Goal: Entertainment & Leisure: Consume media (video, audio)

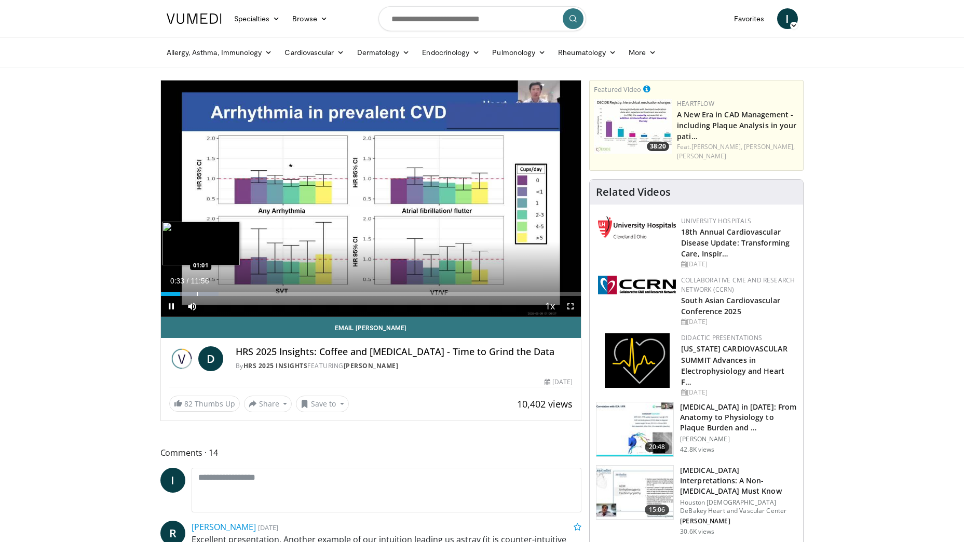
click at [196, 291] on div "Loaded : 13.83% 00:33 01:01" at bounding box center [371, 291] width 421 height 10
click at [207, 292] on div "Progress Bar" at bounding box center [207, 294] width 1 height 4
click at [230, 292] on div "Progress Bar" at bounding box center [230, 294] width 1 height 4
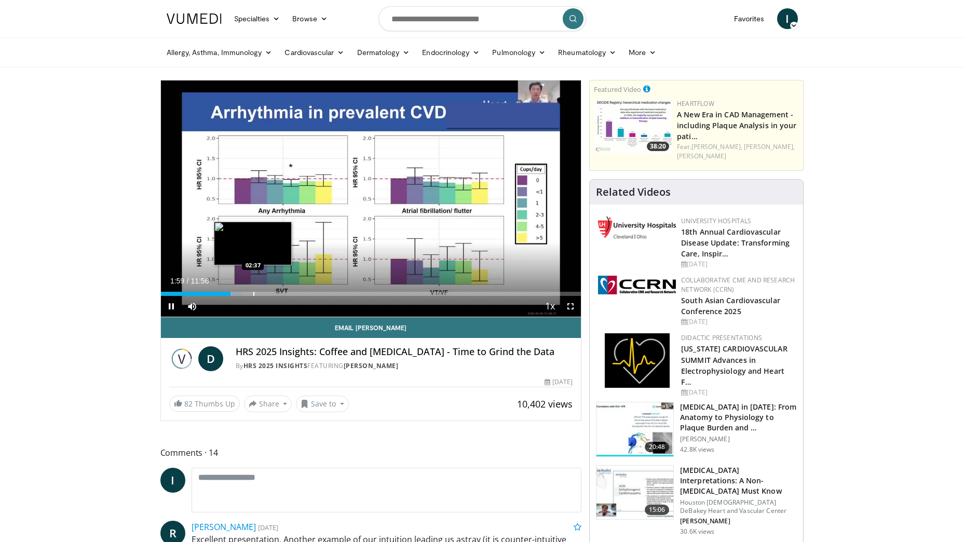
click at [253, 292] on div "Progress Bar" at bounding box center [253, 294] width 1 height 4
click at [267, 293] on div "Progress Bar" at bounding box center [267, 294] width 1 height 4
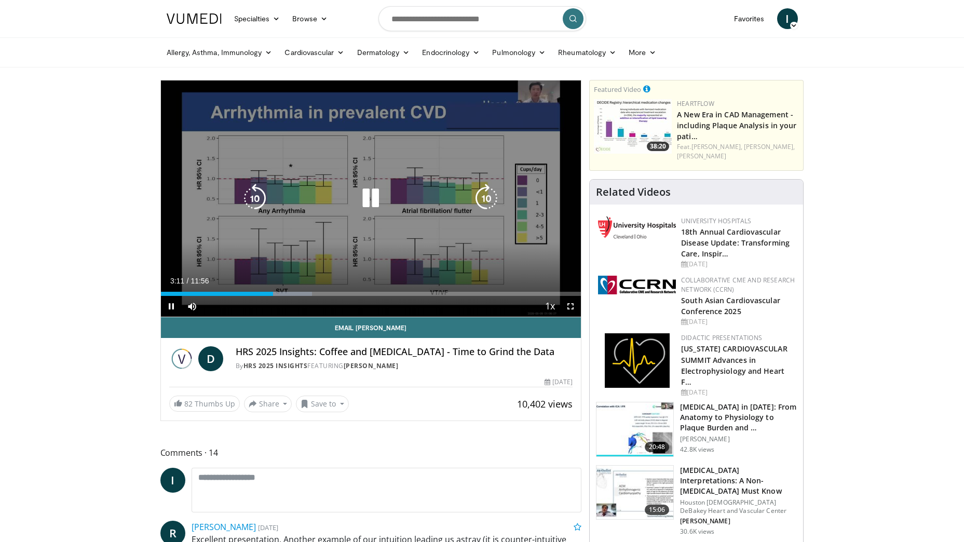
click at [221, 249] on div "10 seconds Tap to unmute" at bounding box center [371, 198] width 421 height 236
click at [262, 226] on div "10 seconds Tap to unmute" at bounding box center [371, 198] width 421 height 236
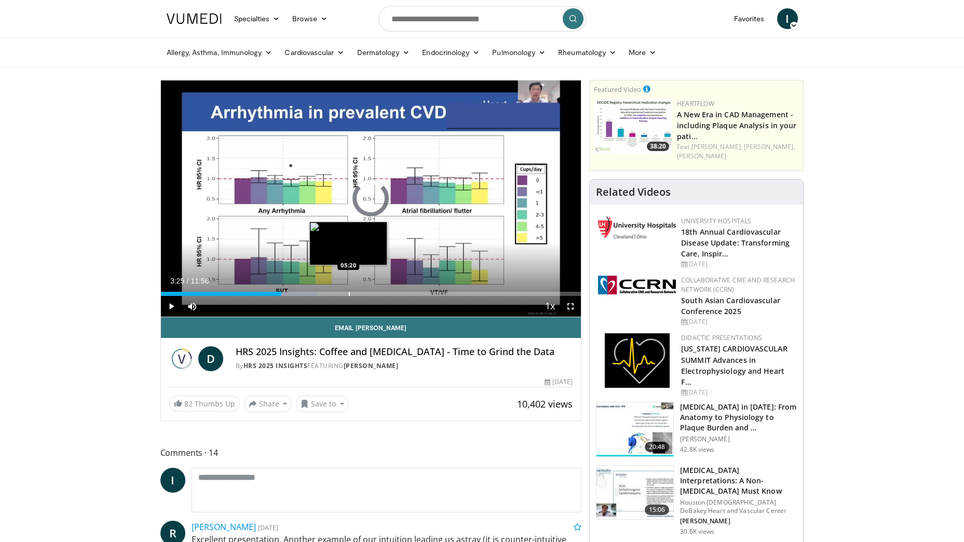
click at [348, 290] on div "Loaded : 37.36% 03:26 05:20" at bounding box center [371, 291] width 421 height 10
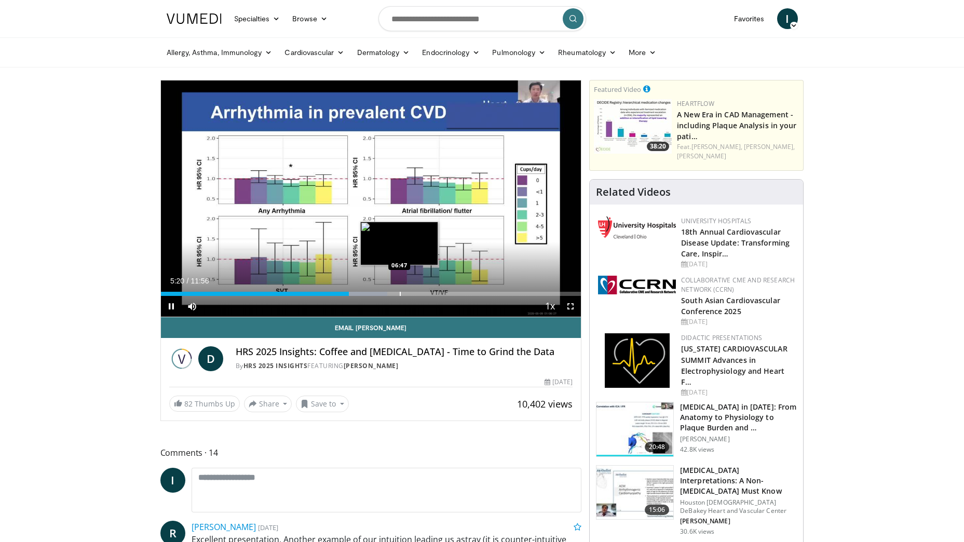
click at [400, 292] on div "Progress Bar" at bounding box center [400, 294] width 1 height 4
click at [430, 293] on div "Loaded : 65.58% 06:46 07:35" at bounding box center [371, 294] width 421 height 4
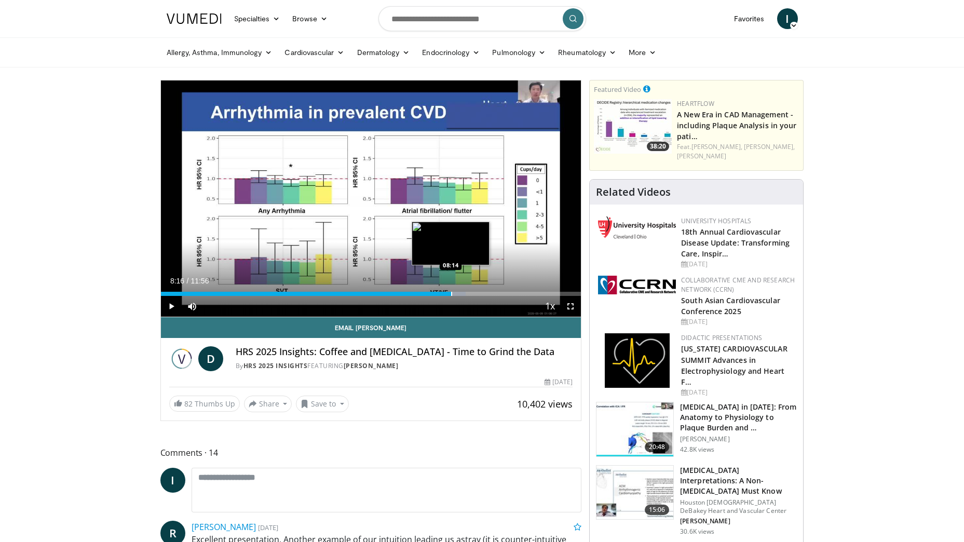
click at [452, 293] on div "Progress Bar" at bounding box center [451, 294] width 1 height 4
click at [467, 295] on div "Progress Bar" at bounding box center [467, 294] width 1 height 4
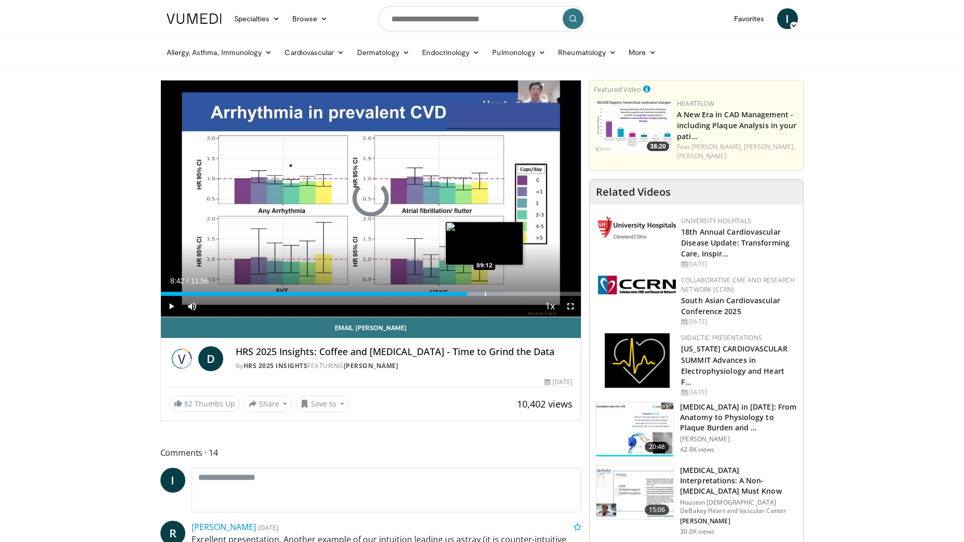
click at [485, 293] on div "Progress Bar" at bounding box center [485, 294] width 1 height 4
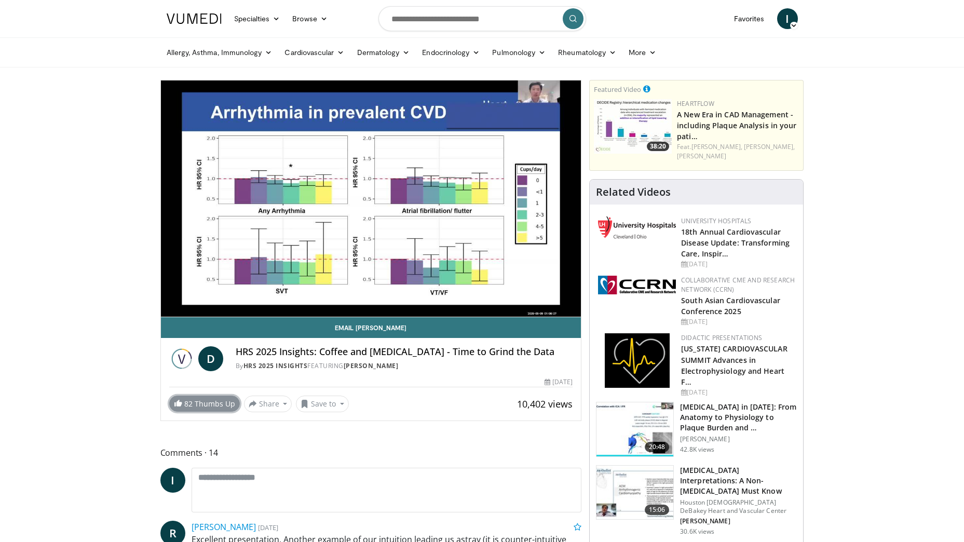
click at [206, 402] on link "82 Thumbs Up" at bounding box center [204, 404] width 71 height 16
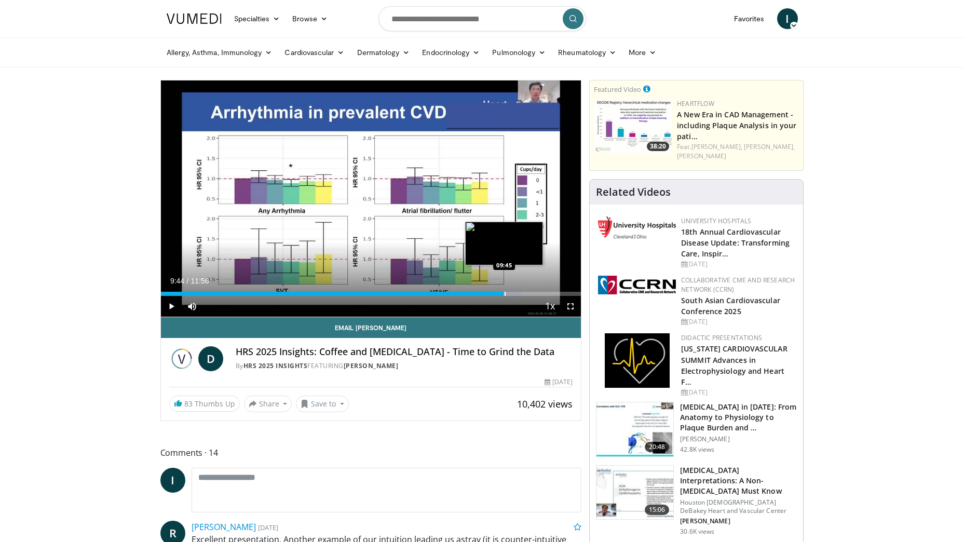
click at [505, 292] on div "Progress Bar" at bounding box center [505, 294] width 1 height 4
click at [515, 291] on div "Loaded : 90.69% 09:46 10:05" at bounding box center [371, 291] width 421 height 10
click at [535, 294] on div "Progress Bar" at bounding box center [535, 294] width 1 height 4
click at [550, 292] on div "Progress Bar" at bounding box center [549, 294] width 1 height 4
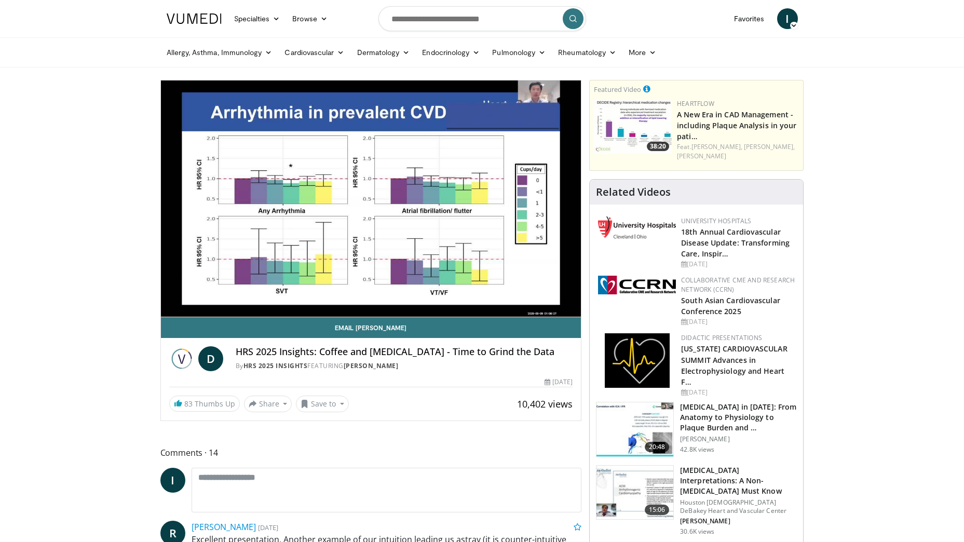
drag, startPoint x: 911, startPoint y: 0, endPoint x: 74, endPoint y: 279, distance: 881.9
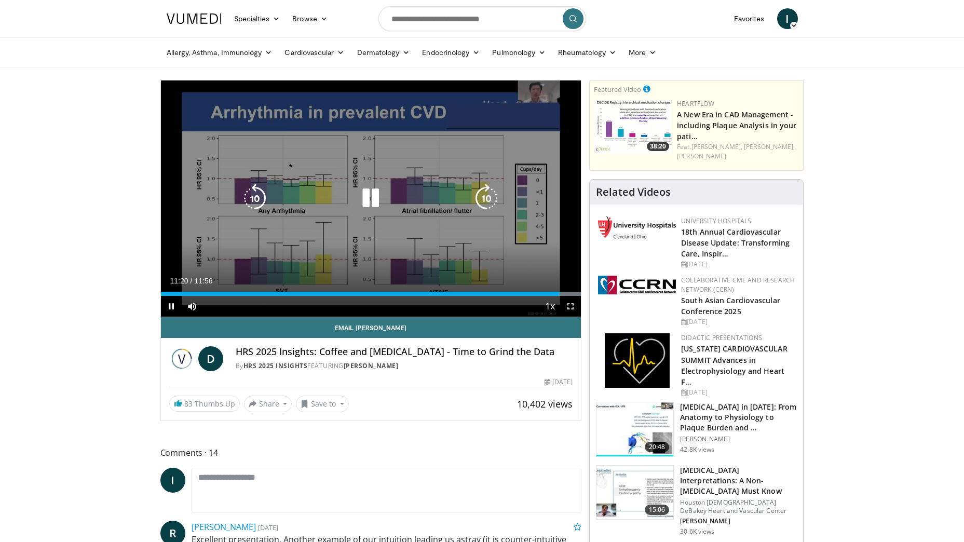
click at [221, 257] on div "10 seconds Tap to unmute" at bounding box center [371, 198] width 421 height 236
click at [366, 194] on icon "Video Player" at bounding box center [370, 198] width 29 height 29
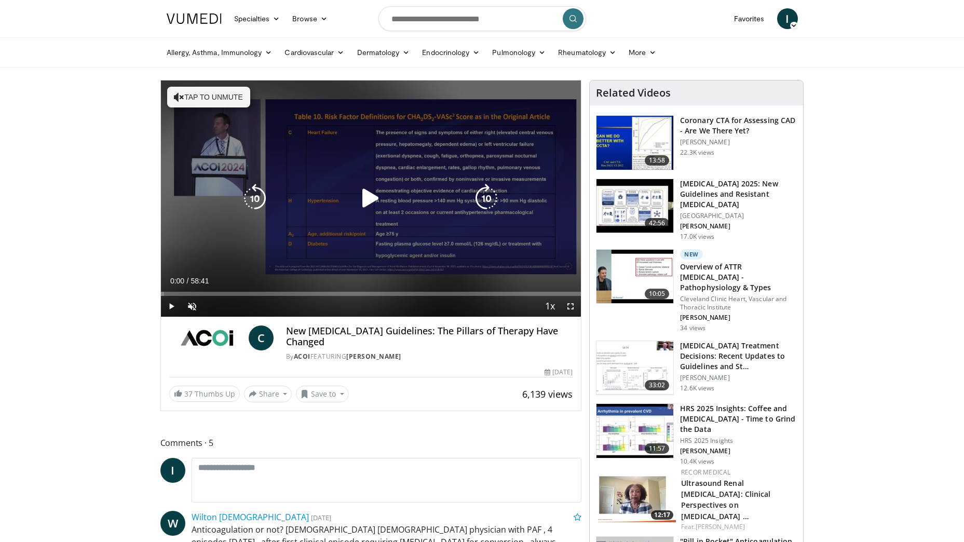
click at [368, 205] on icon "Video Player" at bounding box center [370, 198] width 29 height 29
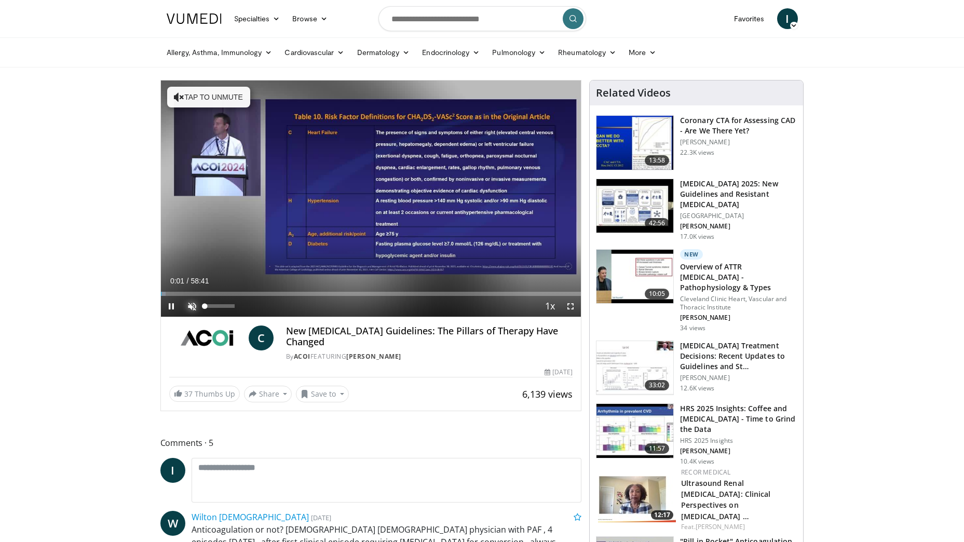
click at [192, 302] on span "Video Player" at bounding box center [192, 306] width 21 height 21
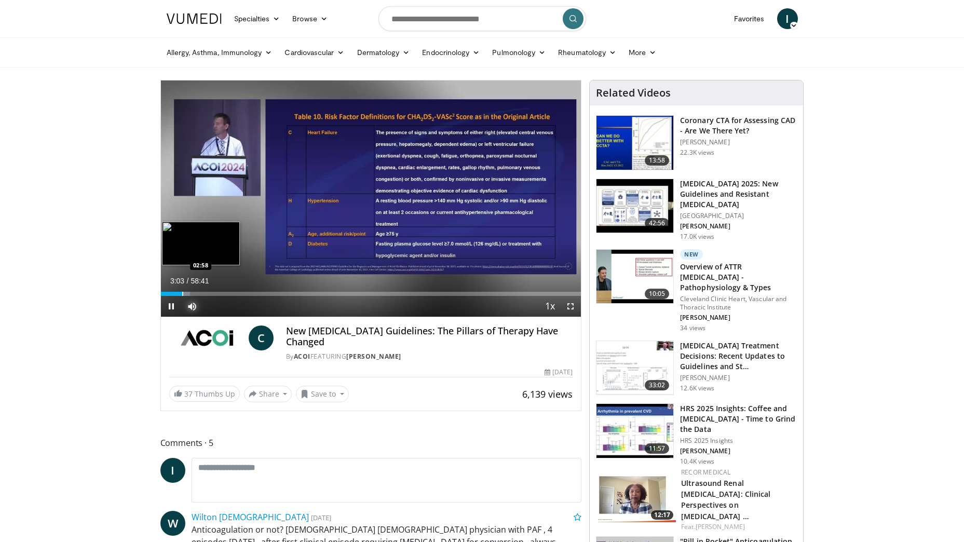
click at [182, 293] on div "Progress Bar" at bounding box center [182, 294] width 1 height 4
click at [178, 292] on div "Progress Bar" at bounding box center [178, 294] width 1 height 4
click at [182, 292] on div "Progress Bar" at bounding box center [182, 294] width 1 height 4
click at [179, 292] on div "Progress Bar" at bounding box center [179, 294] width 1 height 4
click at [182, 292] on div "Progress Bar" at bounding box center [182, 294] width 1 height 4
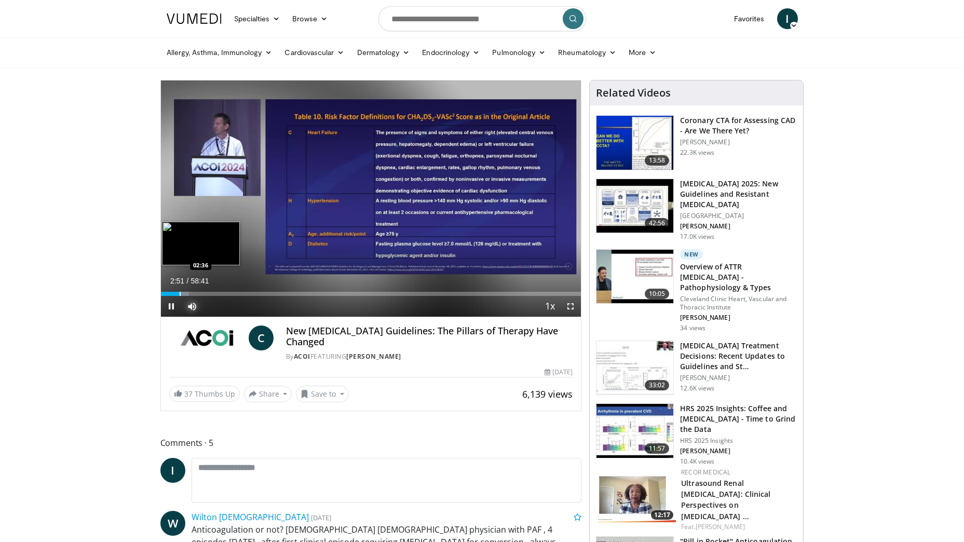
click at [180, 293] on div "Progress Bar" at bounding box center [180, 294] width 1 height 4
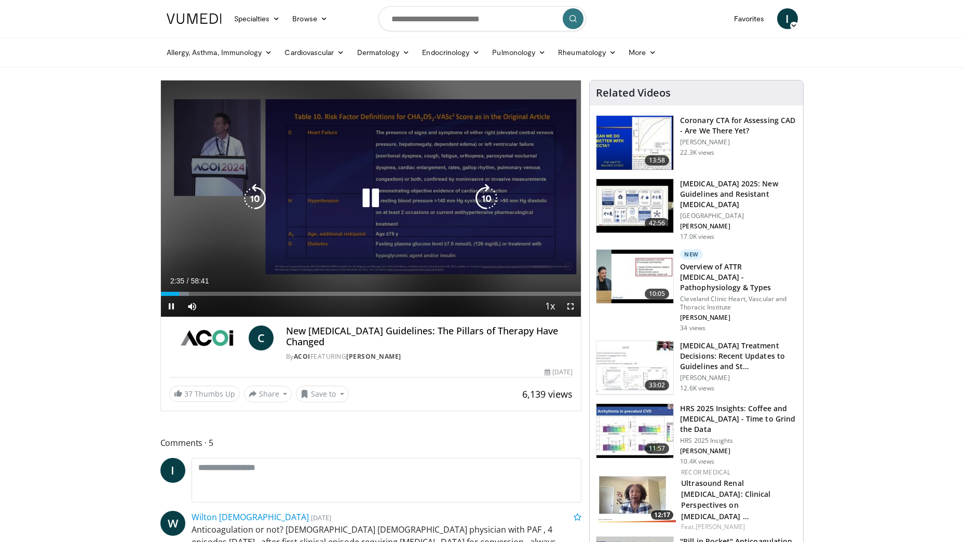
click at [372, 198] on icon "Video Player" at bounding box center [370, 198] width 29 height 29
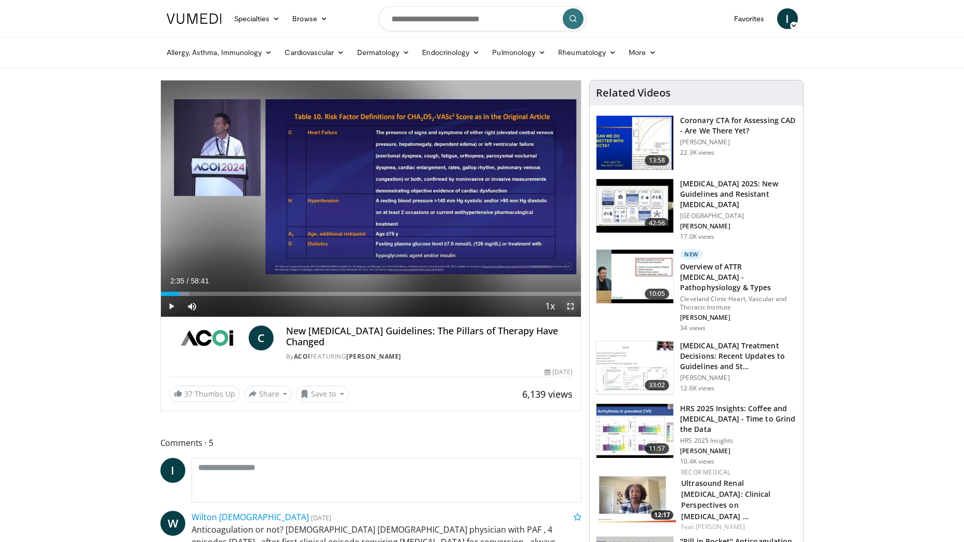
click at [571, 305] on span "Video Player" at bounding box center [570, 306] width 21 height 21
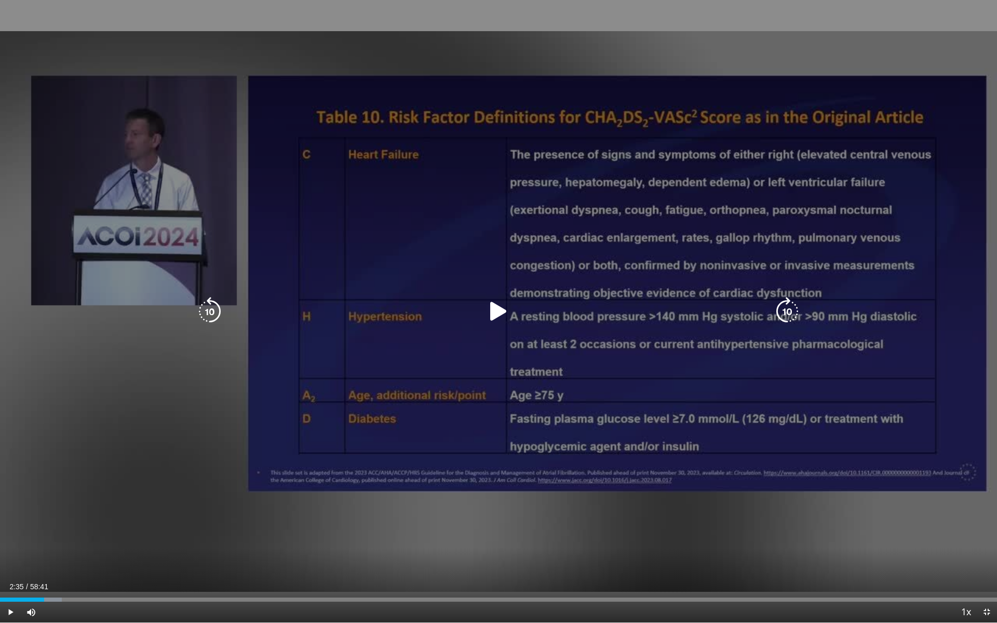
click at [489, 311] on icon "Video Player" at bounding box center [498, 311] width 29 height 29
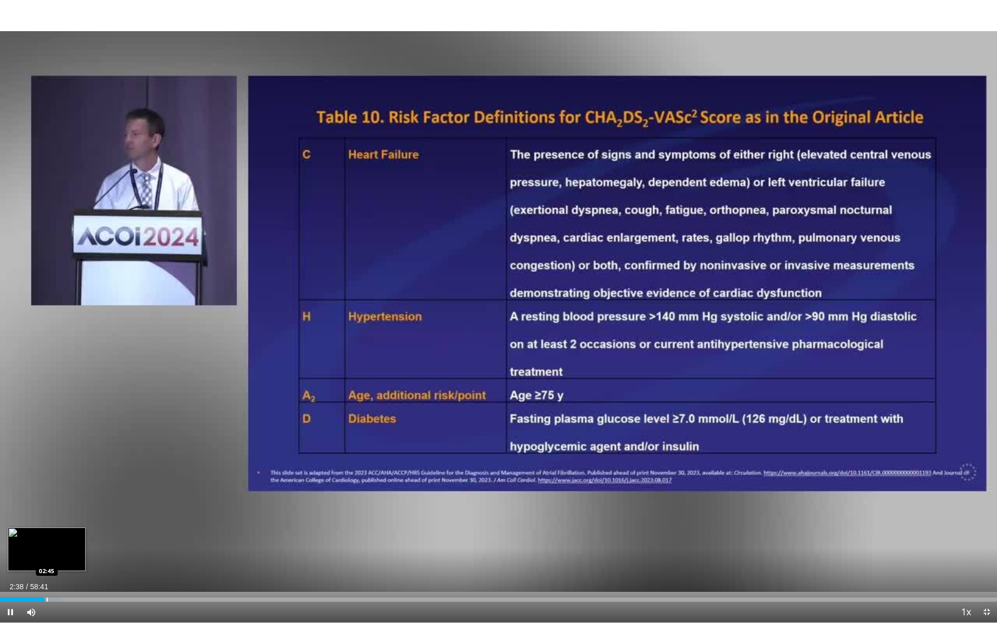
click at [47, 542] on div "Progress Bar" at bounding box center [47, 600] width 1 height 4
click at [50, 542] on div "Loaded : 6.48% 02:56 02:56" at bounding box center [498, 597] width 997 height 10
click at [67, 542] on div "Progress Bar" at bounding box center [67, 600] width 1 height 4
click at [71, 542] on div "Progress Bar" at bounding box center [71, 600] width 1 height 4
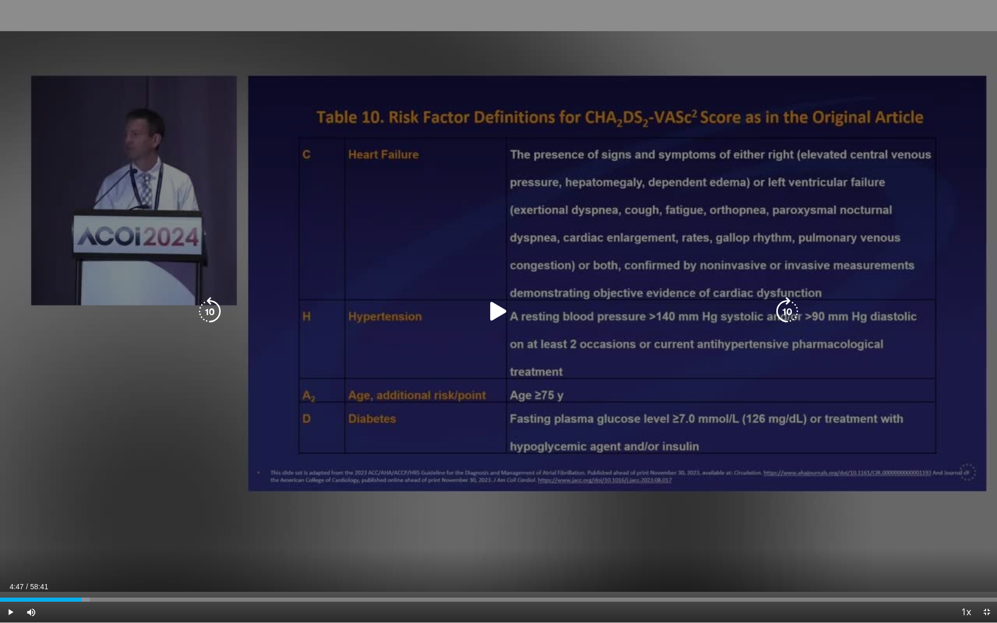
click at [82, 542] on div "Loaded : 9.01% 04:16 04:44" at bounding box center [498, 600] width 997 height 4
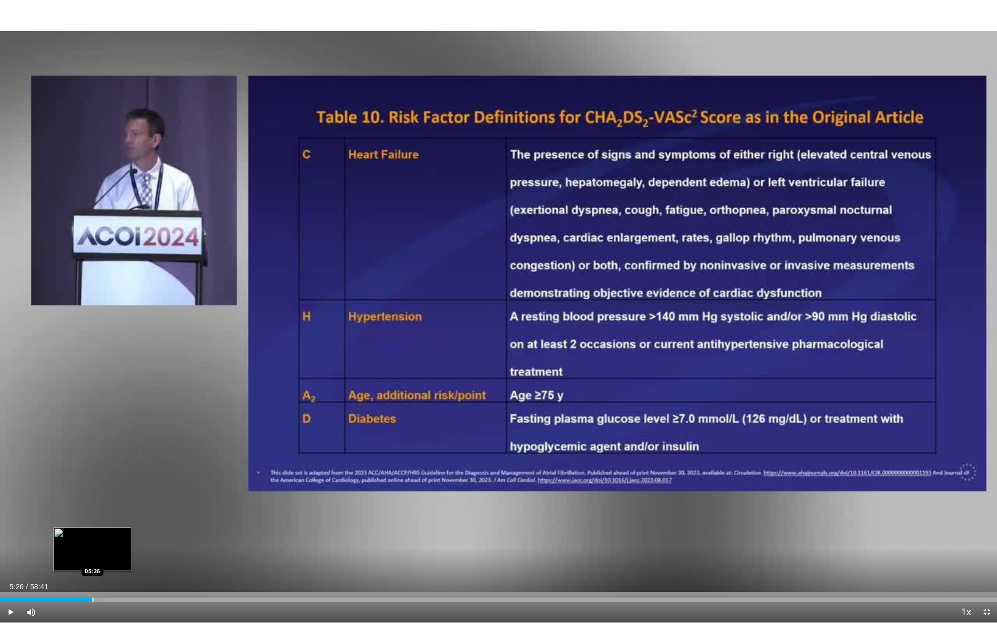
click at [92, 542] on div "Progress Bar" at bounding box center [92, 600] width 1 height 4
click at [110, 542] on div "Loaded : 11.27% 05:33 06:27" at bounding box center [498, 597] width 997 height 10
click at [127, 542] on div "Progress Bar" at bounding box center [127, 600] width 1 height 4
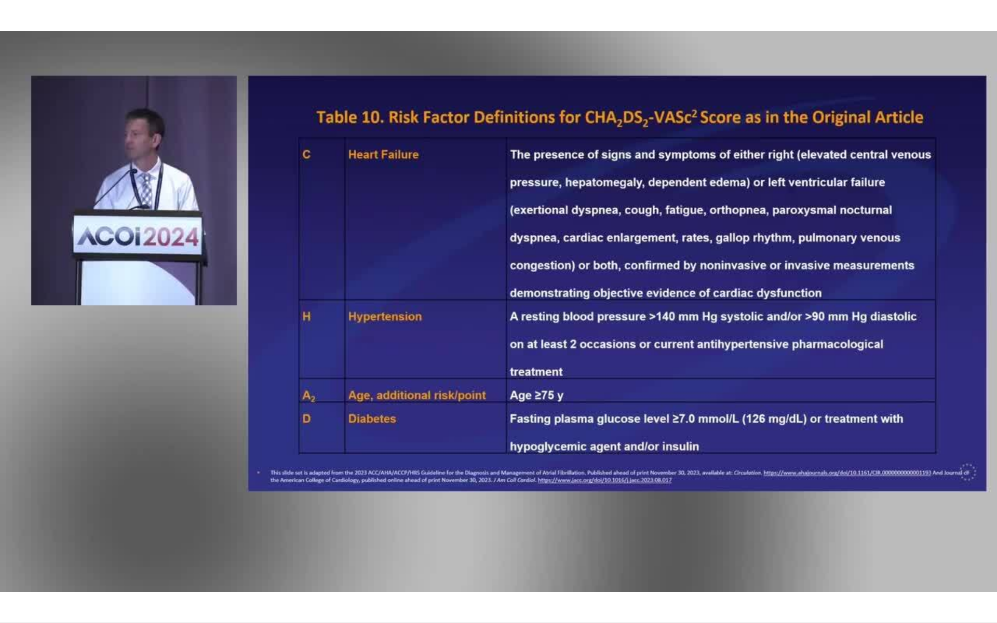
click at [144, 542] on div "10 seconds Tap to unmute" at bounding box center [498, 311] width 997 height 623
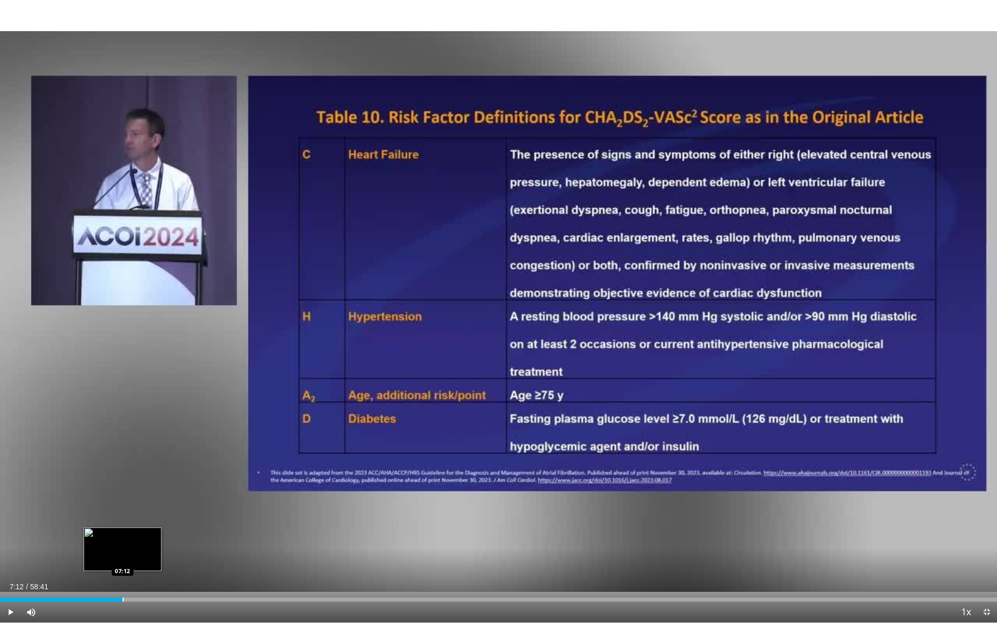
click at [123, 542] on div "Loaded : 12.39% 07:12 07:12" at bounding box center [498, 597] width 997 height 10
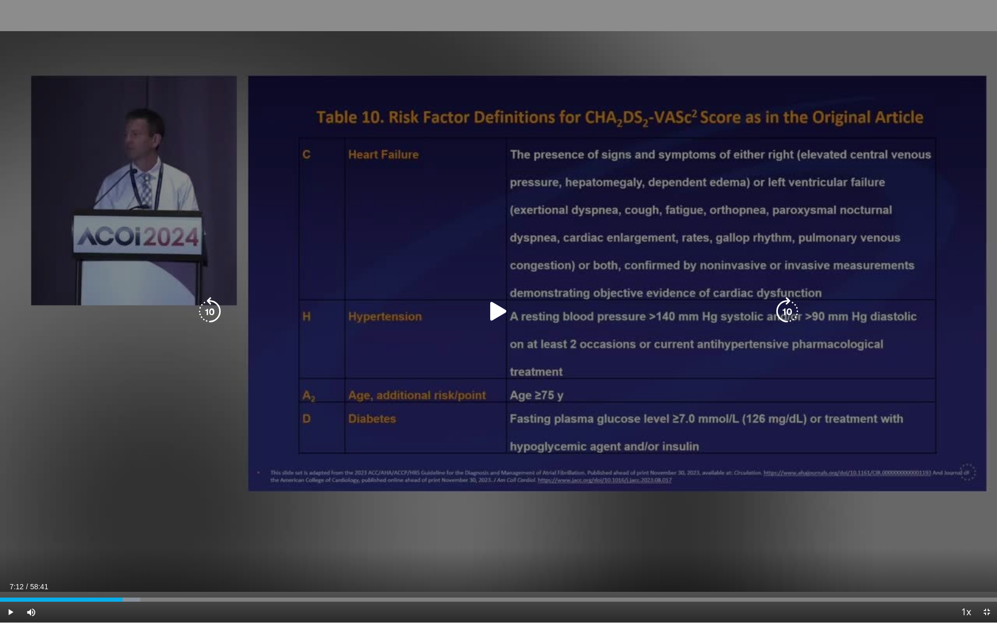
click at [485, 312] on icon "Video Player" at bounding box center [498, 311] width 29 height 29
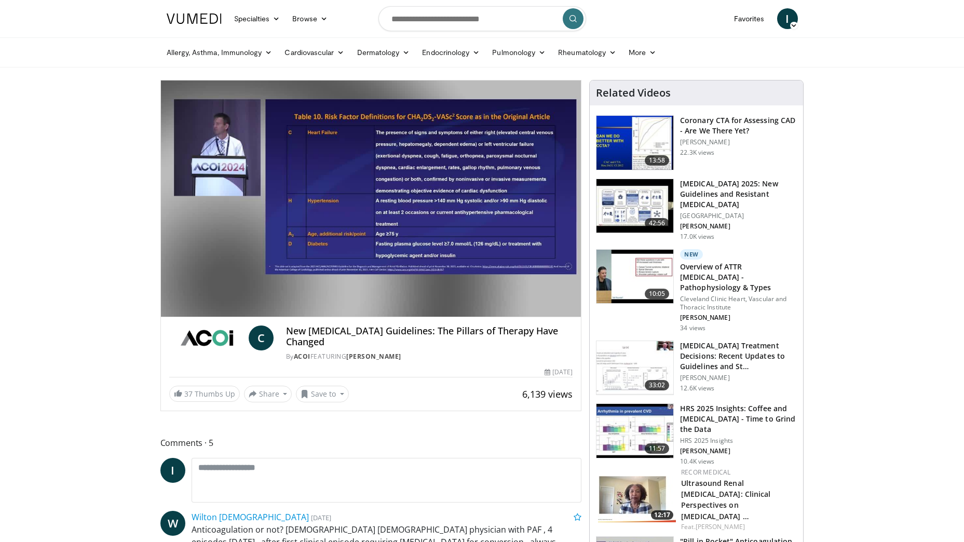
click at [573, 305] on div "40 seconds Tap to unmute" at bounding box center [371, 198] width 421 height 236
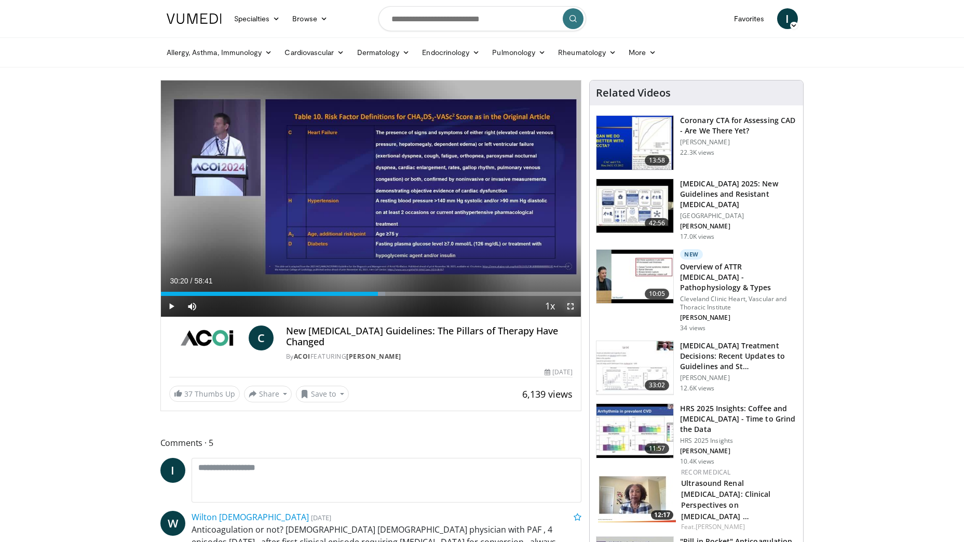
click at [572, 308] on span "Video Player" at bounding box center [570, 306] width 21 height 21
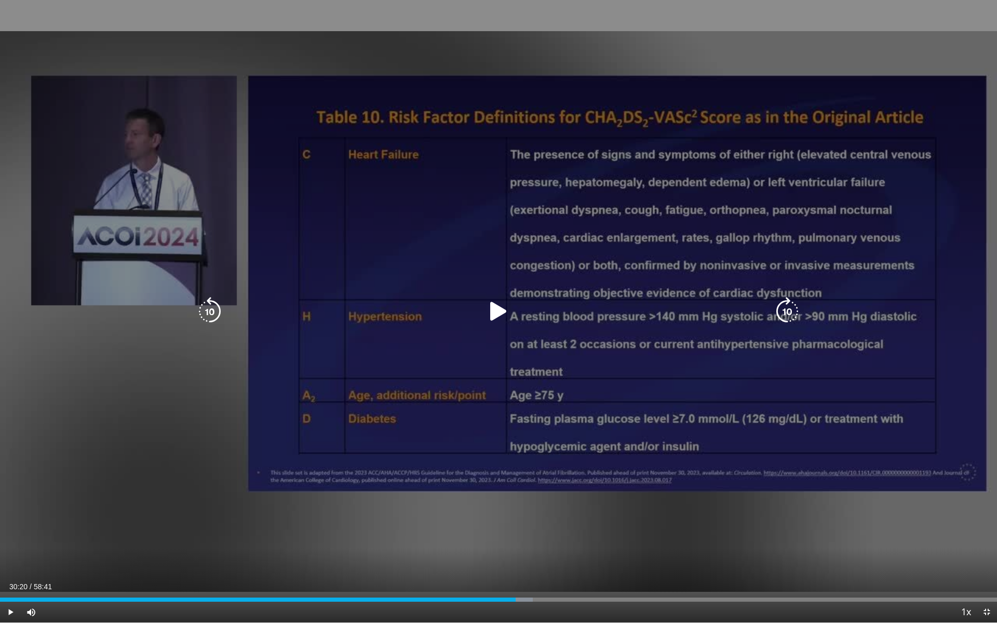
click at [503, 314] on icon "Video Player" at bounding box center [498, 311] width 29 height 29
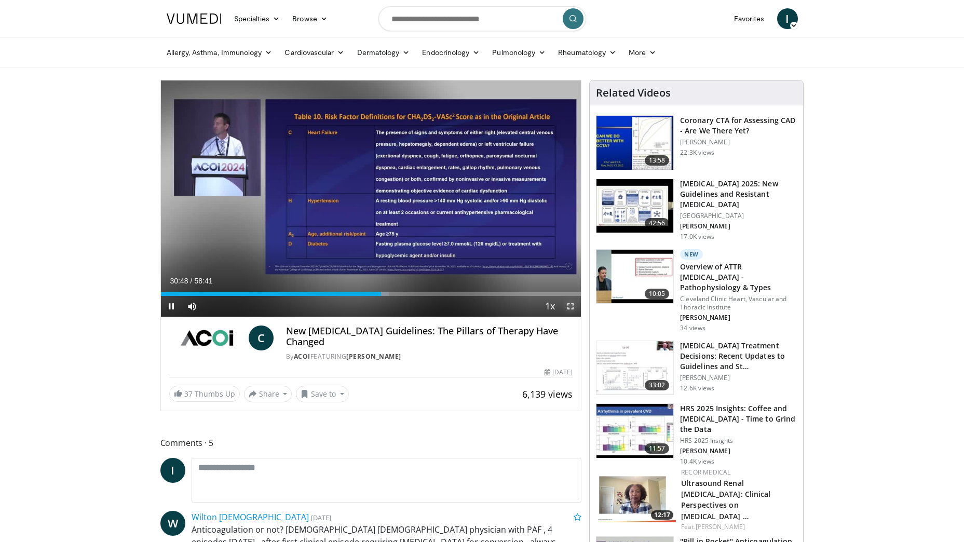
click at [570, 305] on span "Video Player" at bounding box center [570, 306] width 21 height 21
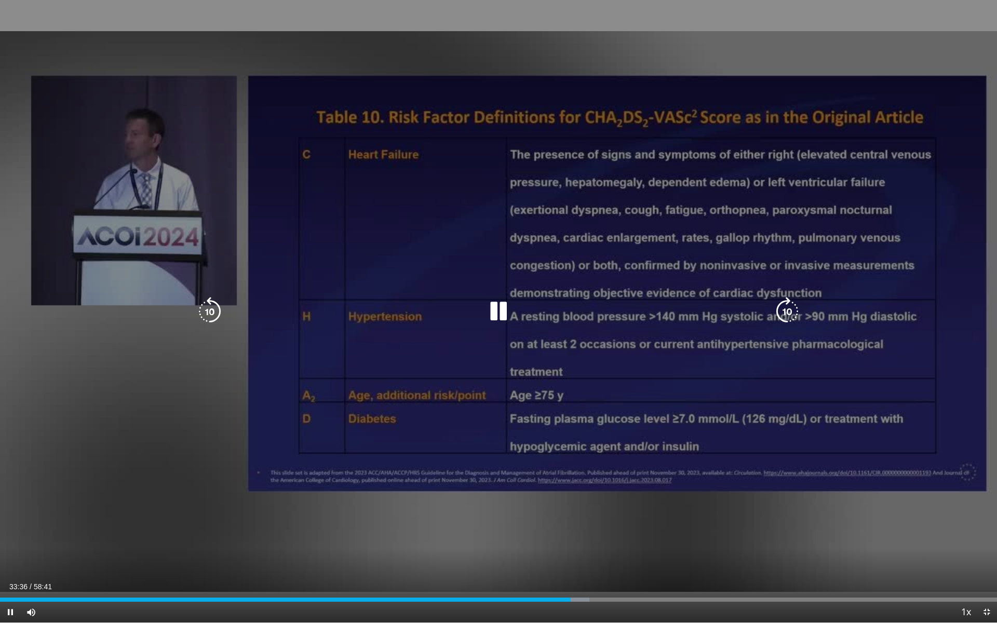
click at [616, 527] on div "60 seconds Tap to unmute" at bounding box center [498, 311] width 997 height 623
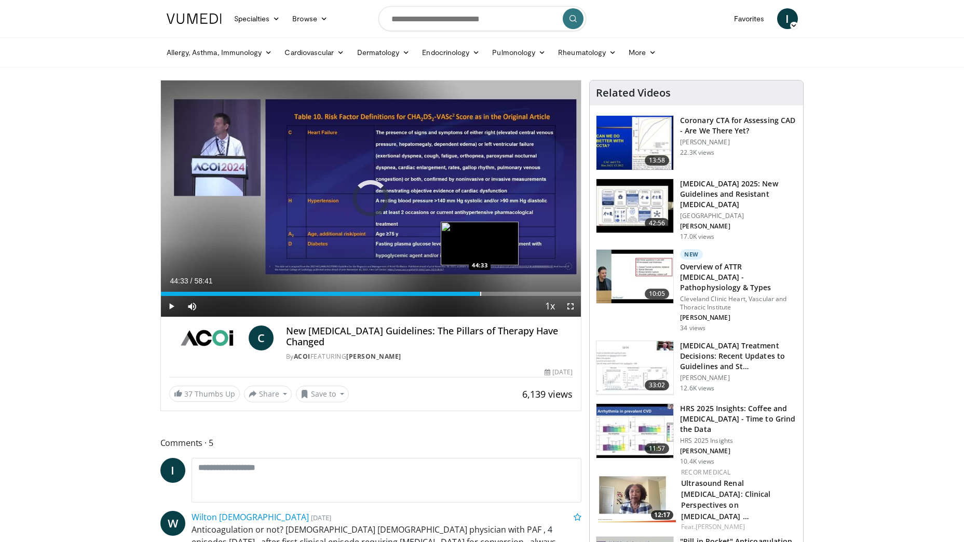
click at [480, 293] on div "Loaded : 60.26% 34:20 44:33" at bounding box center [371, 294] width 421 height 4
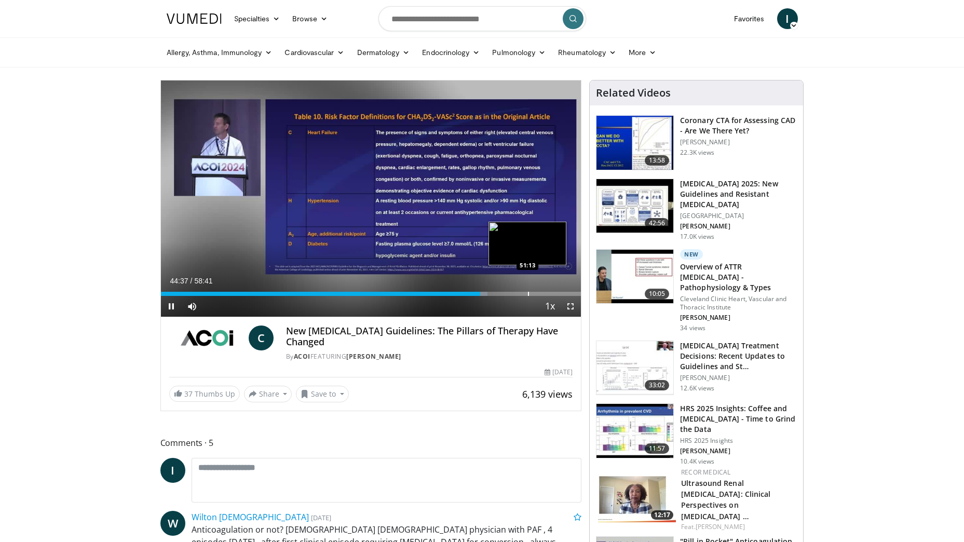
click at [529, 292] on div "Progress Bar" at bounding box center [528, 294] width 1 height 4
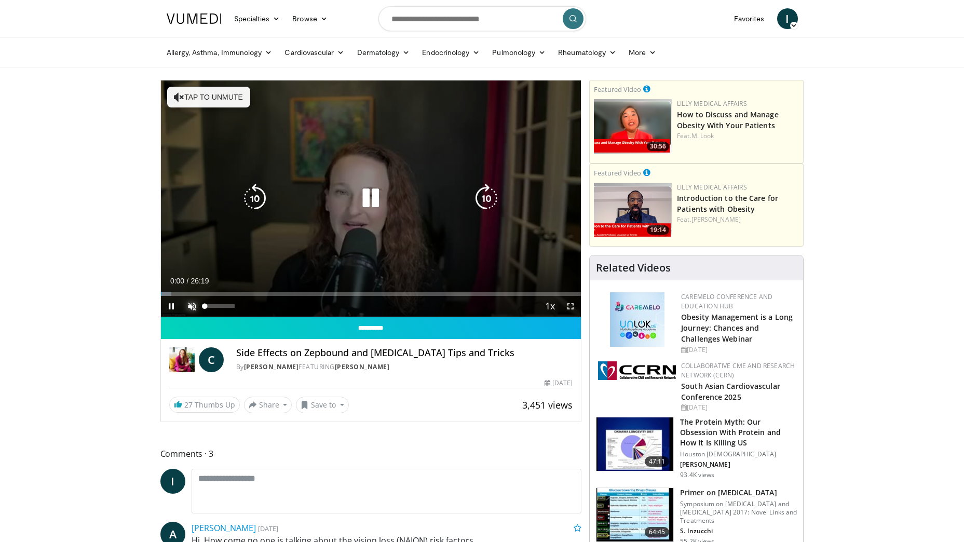
click at [188, 302] on span "Video Player" at bounding box center [192, 306] width 21 height 21
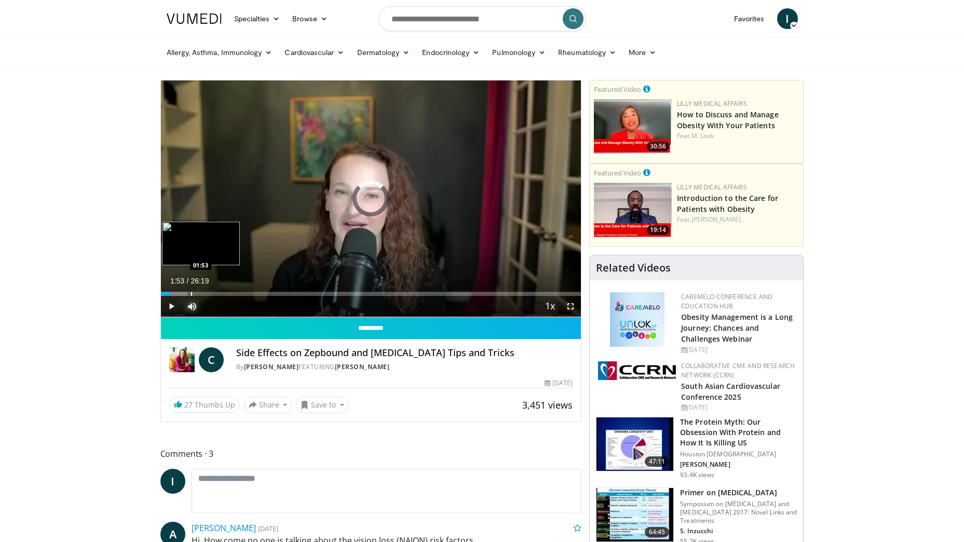
click at [191, 292] on div "Loaded : 6.32% 00:33 01:53" at bounding box center [371, 294] width 421 height 4
click at [227, 292] on div "Progress Bar" at bounding box center [227, 294] width 1 height 4
click at [231, 293] on div "Progress Bar" at bounding box center [231, 294] width 1 height 4
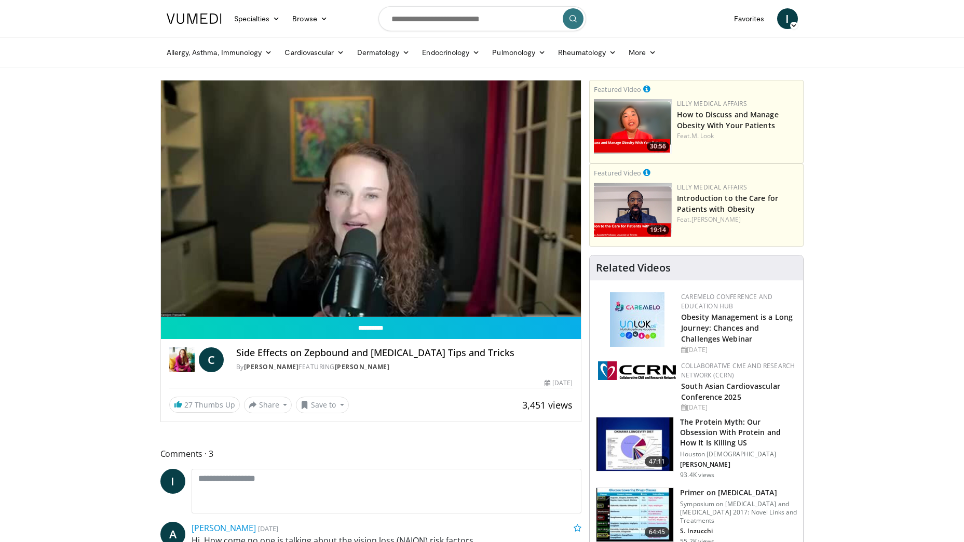
click at [258, 294] on div "10 seconds Tap to unmute" at bounding box center [371, 198] width 421 height 236
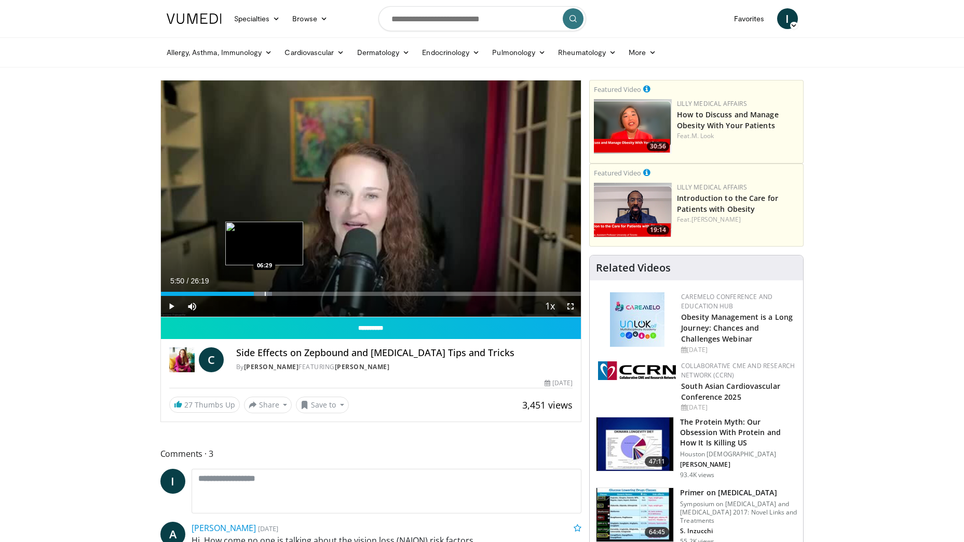
click at [265, 294] on div "Progress Bar" at bounding box center [265, 294] width 1 height 4
click at [179, 305] on span "Video Player" at bounding box center [171, 306] width 21 height 21
click at [285, 294] on div "Progress Bar" at bounding box center [285, 294] width 1 height 4
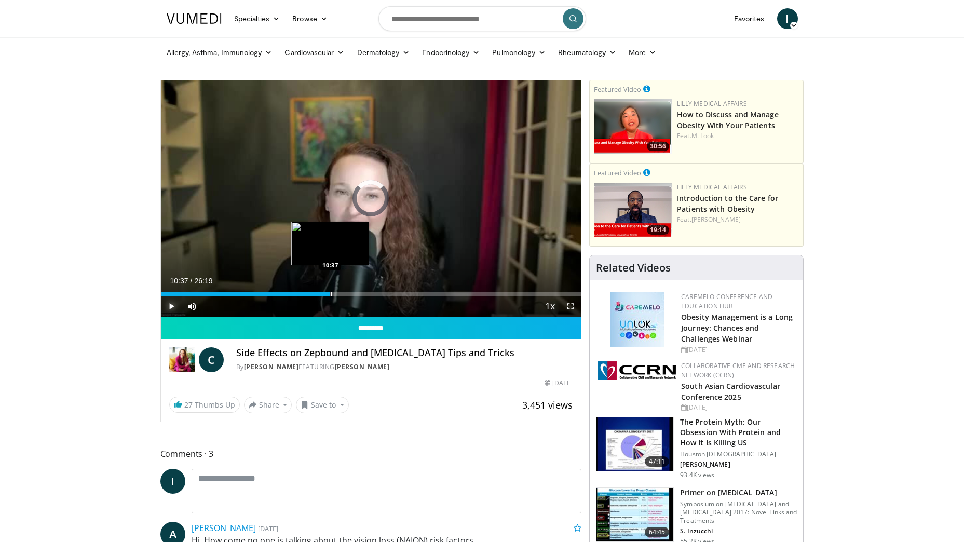
click at [330, 291] on div "Loaded : 0.00% 10:37 10:37" at bounding box center [371, 291] width 421 height 10
click at [365, 290] on div "Loaded : 44.26% 10:38 12:48" at bounding box center [371, 291] width 421 height 10
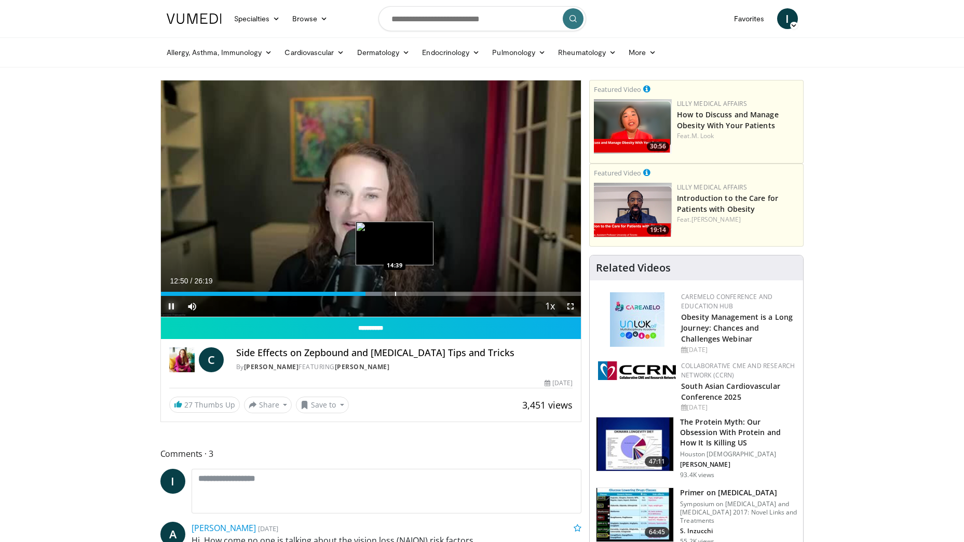
click at [395, 292] on div "Progress Bar" at bounding box center [395, 294] width 1 height 4
click at [423, 293] on div "Progress Bar" at bounding box center [423, 294] width 1 height 4
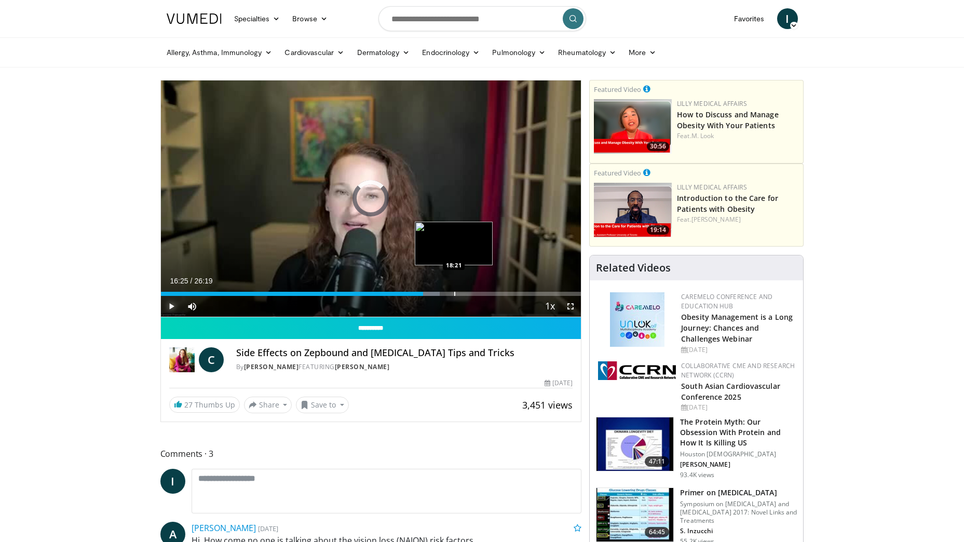
click at [454, 292] on div "Progress Bar" at bounding box center [454, 294] width 1 height 4
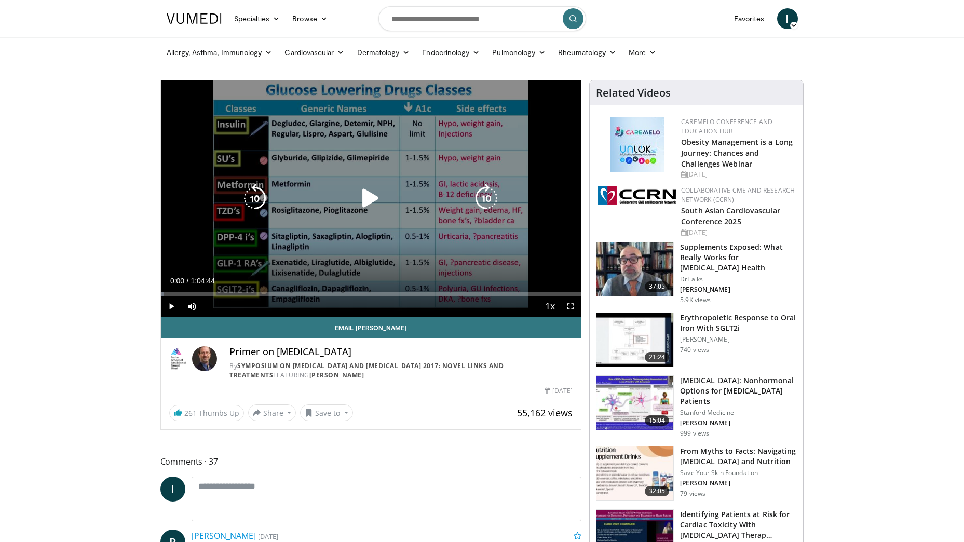
click at [366, 192] on icon "Video Player" at bounding box center [370, 198] width 29 height 29
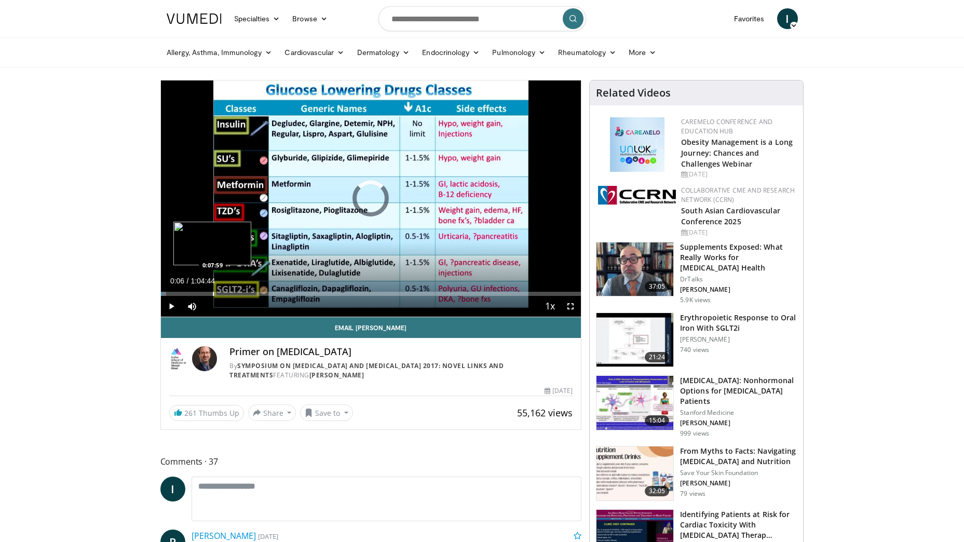
click at [213, 292] on div "Progress Bar" at bounding box center [213, 294] width 1 height 4
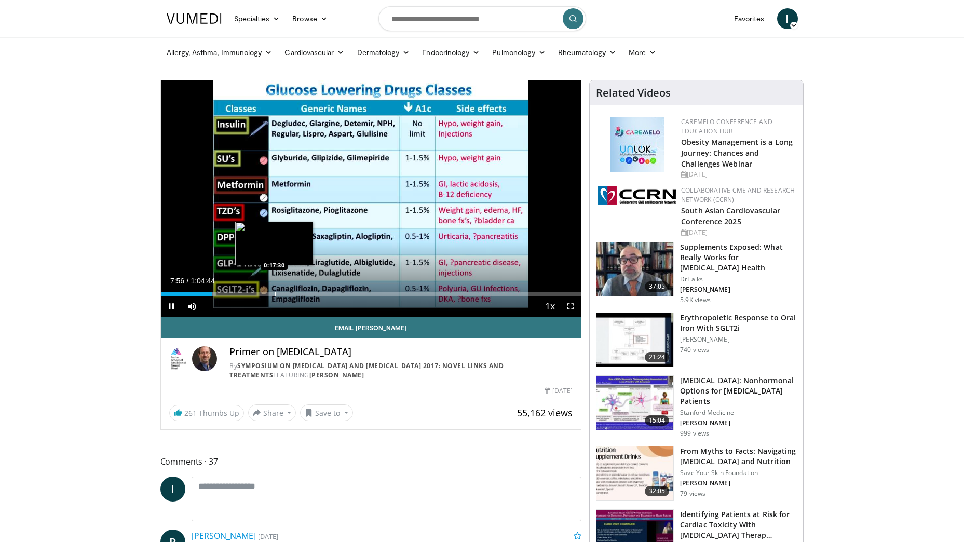
click at [275, 293] on div "Progress Bar" at bounding box center [275, 294] width 1 height 4
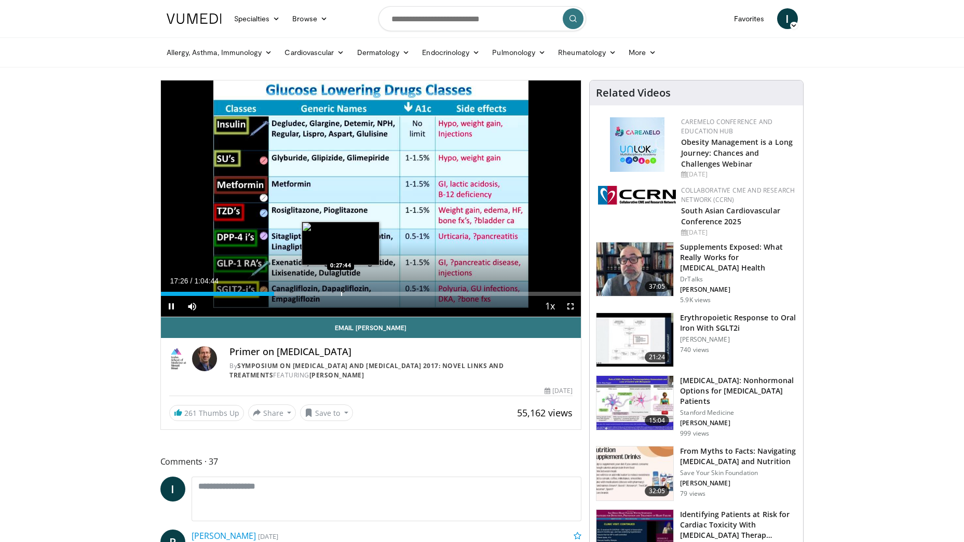
click at [341, 292] on div "Progress Bar" at bounding box center [341, 294] width 1 height 4
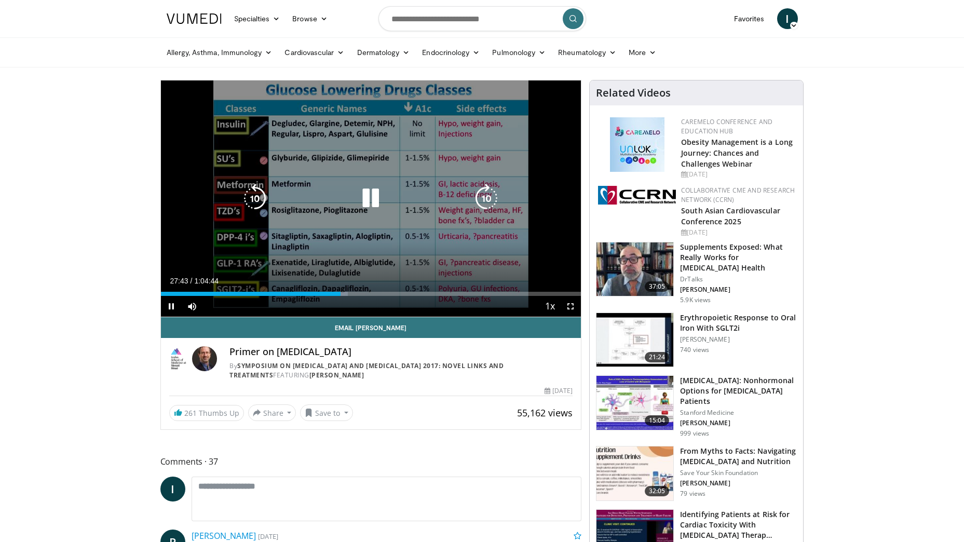
click at [305, 230] on div "10 seconds Tap to unmute" at bounding box center [371, 198] width 421 height 236
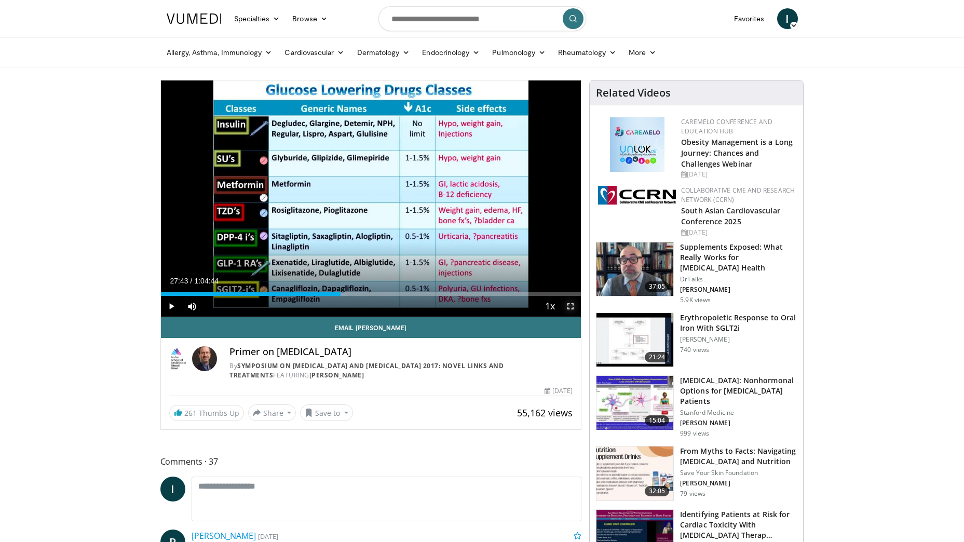
click at [568, 303] on span "Video Player" at bounding box center [570, 306] width 21 height 21
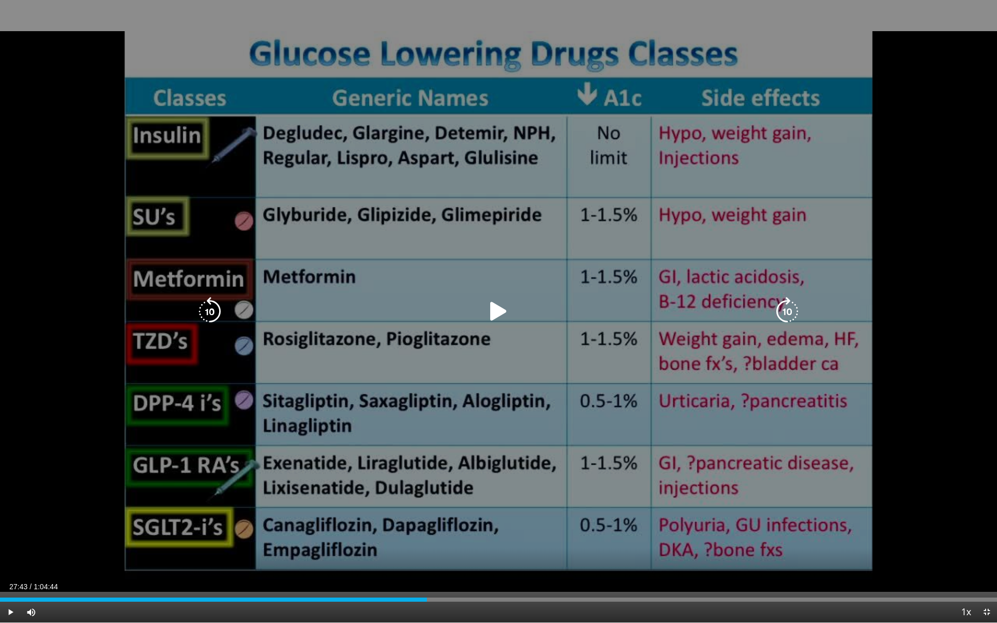
click at [785, 350] on div "10 seconds Tap to unmute" at bounding box center [498, 311] width 997 height 623
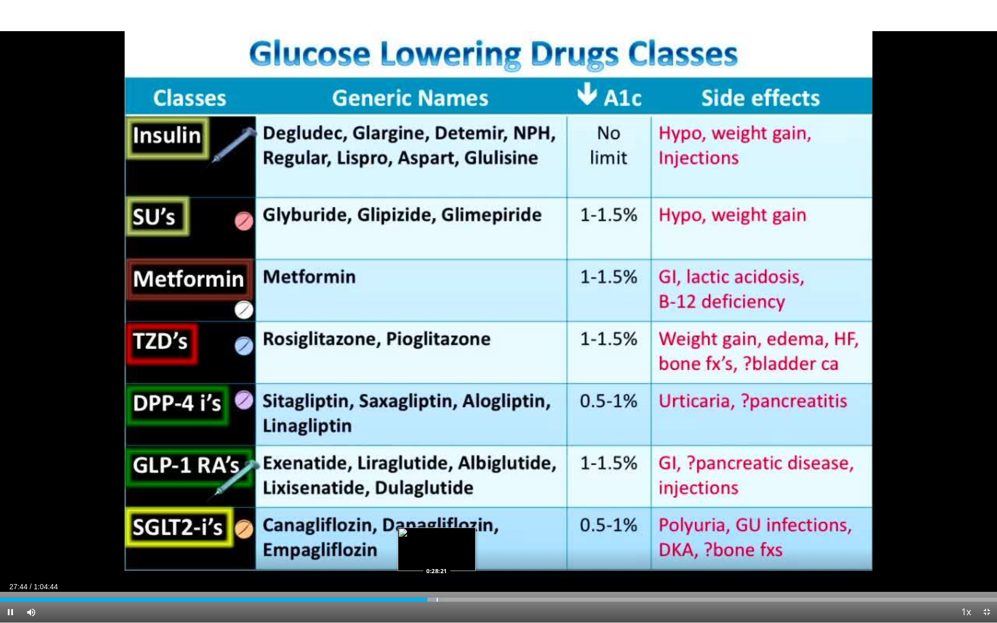
click at [437, 542] on div "Progress Bar" at bounding box center [437, 600] width 1 height 4
click at [453, 542] on div "Progress Bar" at bounding box center [453, 600] width 1 height 4
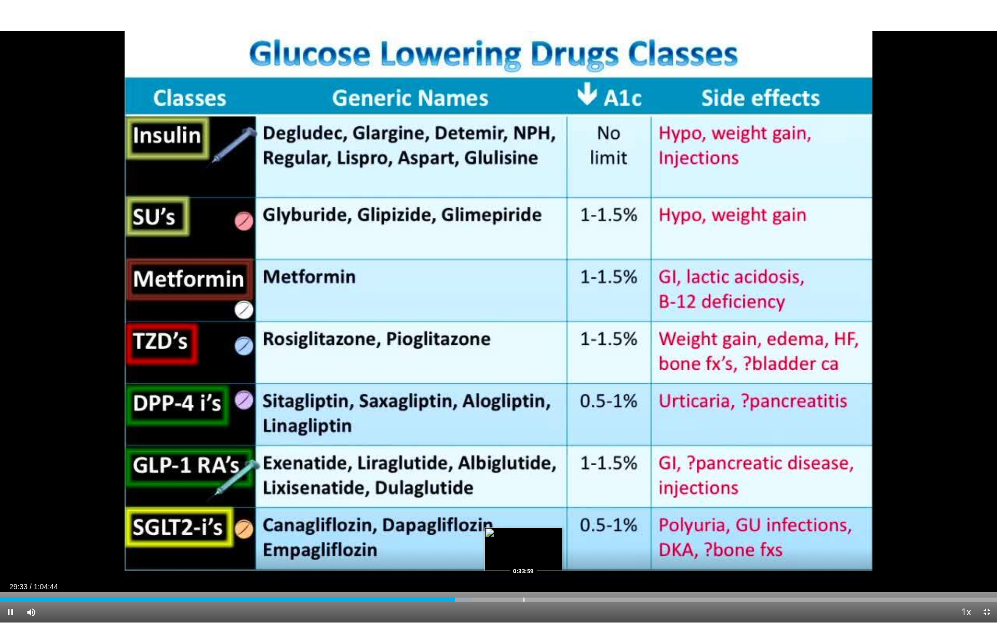
click at [524, 542] on div "Progress Bar" at bounding box center [523, 600] width 1 height 4
click at [549, 542] on div "Progress Bar" at bounding box center [548, 600] width 1 height 4
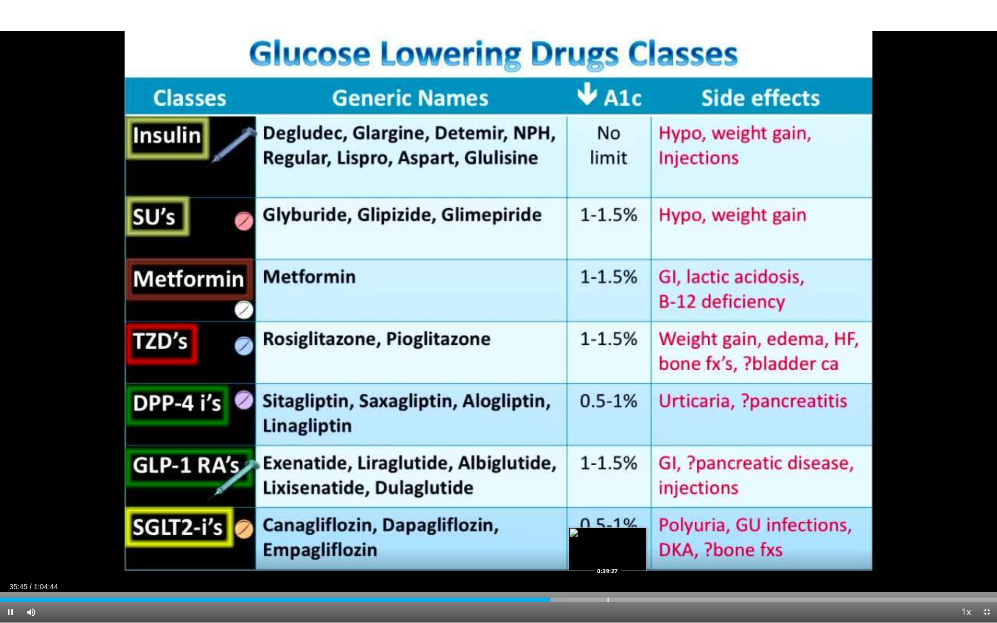
click at [608, 542] on div "Loaded : 56.80% 0:39:27 0:39:27" at bounding box center [498, 597] width 997 height 10
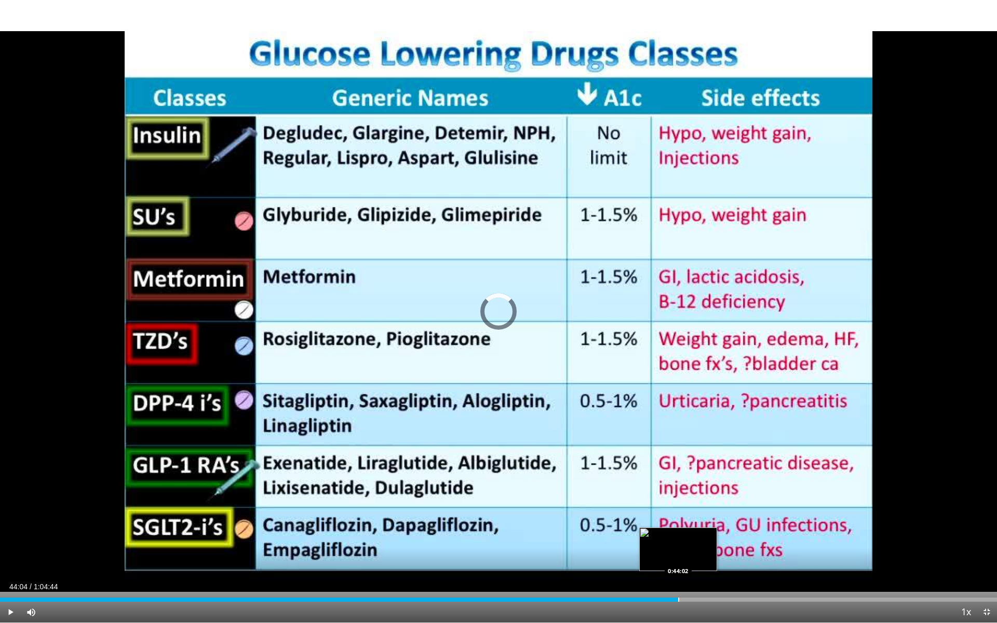
click at [679, 542] on div "Loaded : 61.33% 0:44:04 0:44:02" at bounding box center [498, 597] width 997 height 10
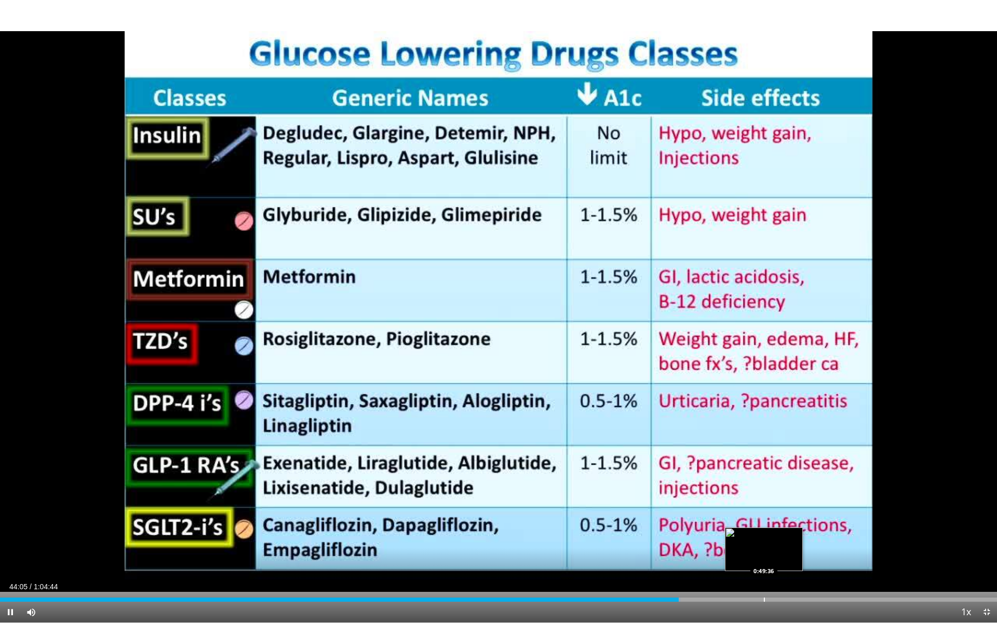
click at [764, 542] on div "Loaded : 68.29% 0:44:05 0:49:36" at bounding box center [498, 597] width 997 height 10
click at [964, 542] on span "Video Player" at bounding box center [986, 612] width 21 height 21
